Goal: Information Seeking & Learning: Find specific fact

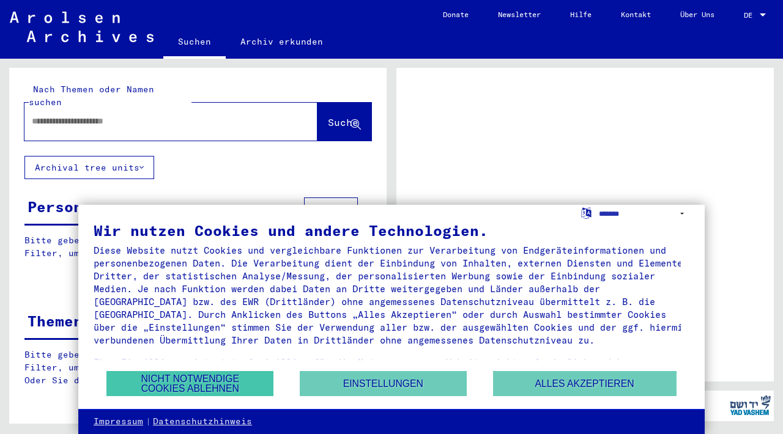
click at [242, 382] on button "Nicht notwendige Cookies ablehnen" at bounding box center [189, 383] width 167 height 25
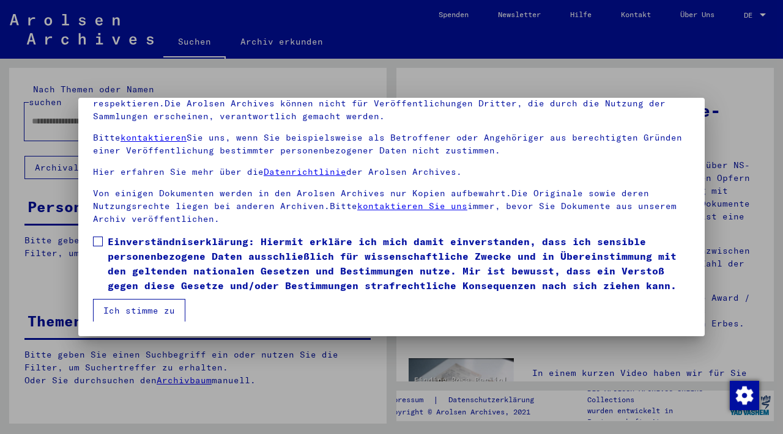
scroll to position [105, 0]
click at [166, 306] on button "Ich stimme zu" at bounding box center [139, 310] width 92 height 23
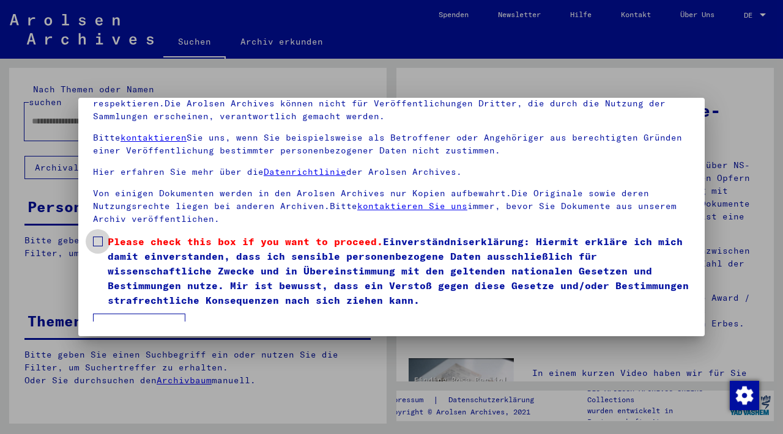
click at [101, 242] on span at bounding box center [98, 242] width 10 height 10
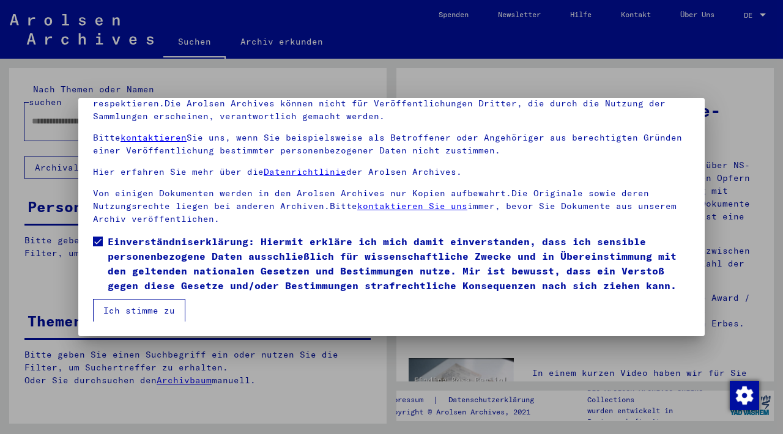
click at [140, 311] on button "Ich stimme zu" at bounding box center [139, 310] width 92 height 23
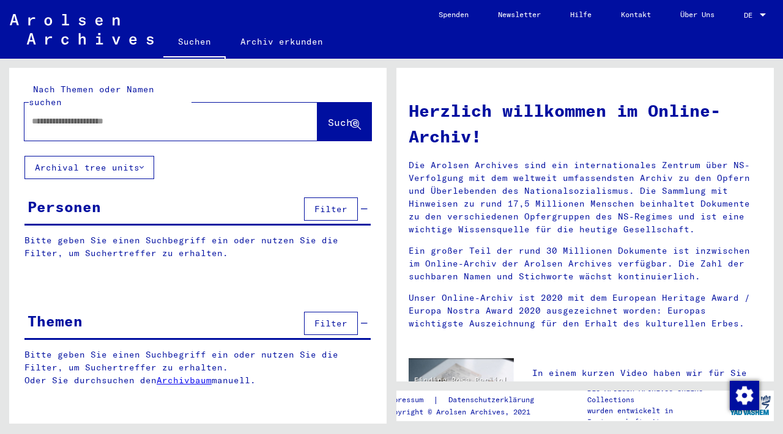
scroll to position [0, 0]
click at [38, 115] on input "text" at bounding box center [156, 121] width 249 height 13
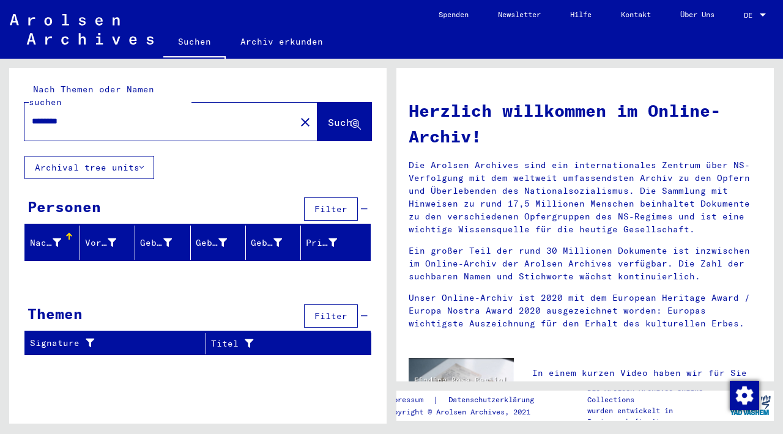
type input "********"
click at [328, 116] on span "Suche" at bounding box center [343, 122] width 31 height 12
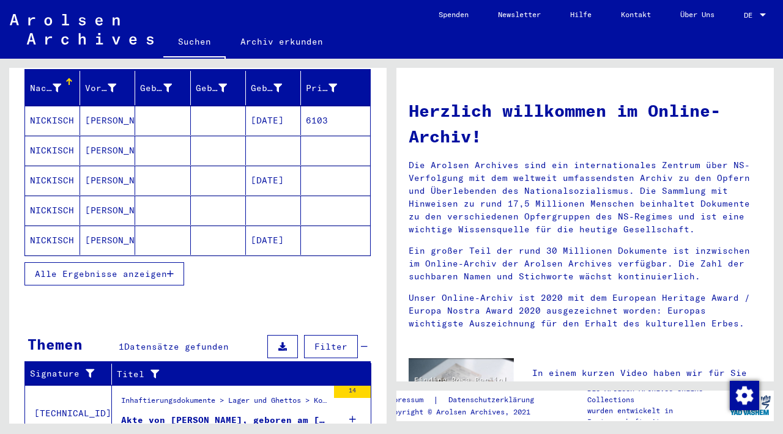
scroll to position [196, 0]
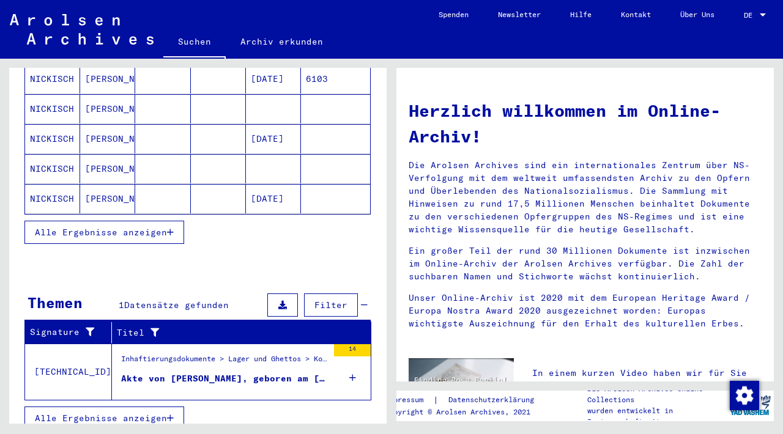
click at [235, 372] on div "Akte von [PERSON_NAME], geboren am [DEMOGRAPHIC_DATA]" at bounding box center [224, 378] width 207 height 13
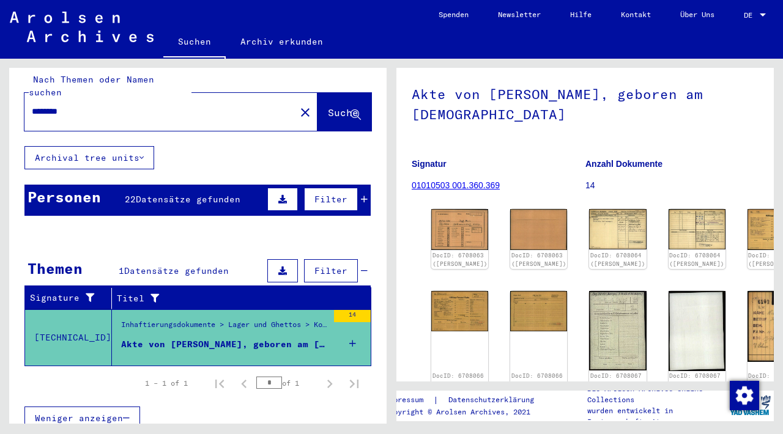
scroll to position [72, 0]
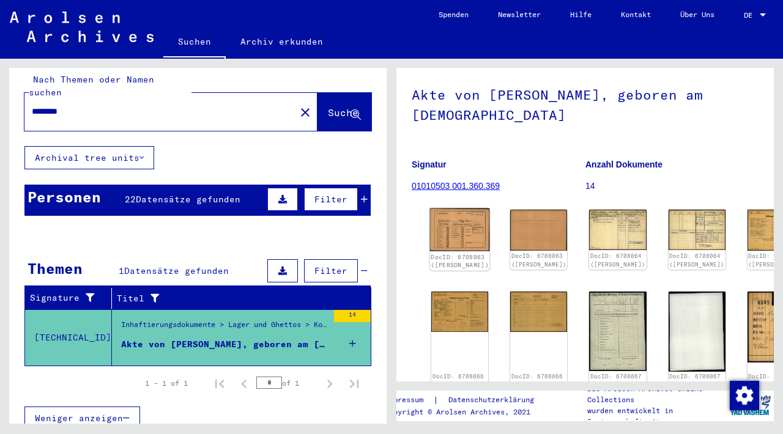
click at [447, 253] on link "DocID: 6708063 ([PERSON_NAME])" at bounding box center [460, 261] width 58 height 16
